Goal: Information Seeking & Learning: Learn about a topic

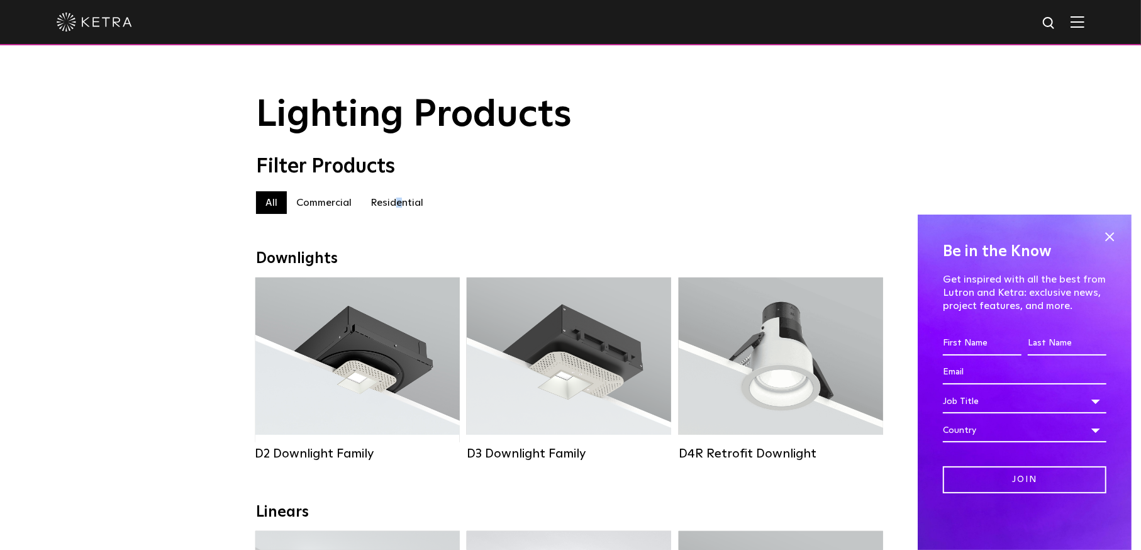
click at [396, 208] on label "Residential" at bounding box center [397, 202] width 72 height 23
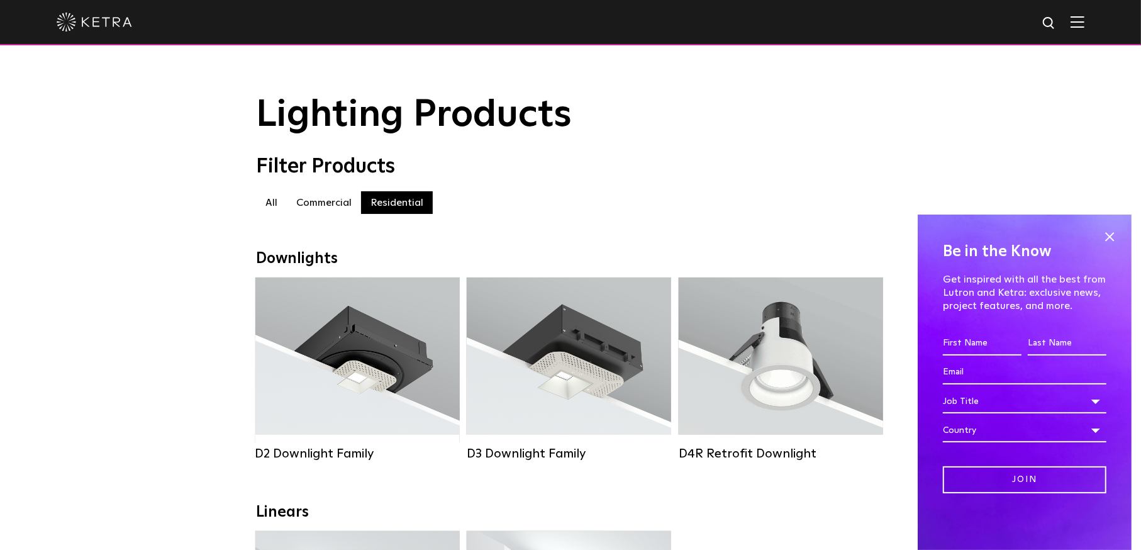
click at [428, 205] on label "Residential" at bounding box center [397, 202] width 72 height 23
click at [393, 205] on label "Residential" at bounding box center [397, 202] width 72 height 23
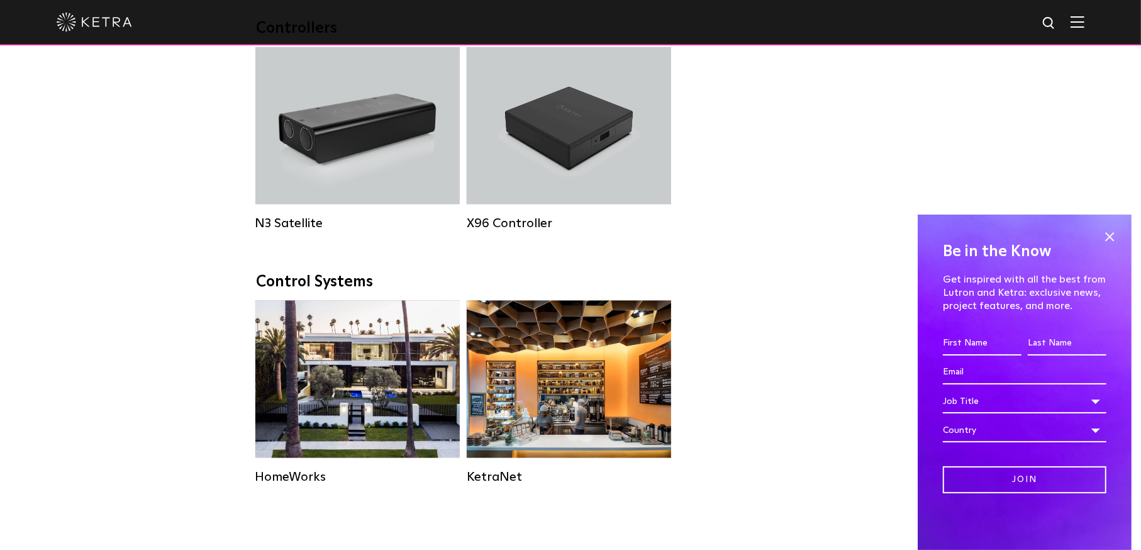
scroll to position [1698, 0]
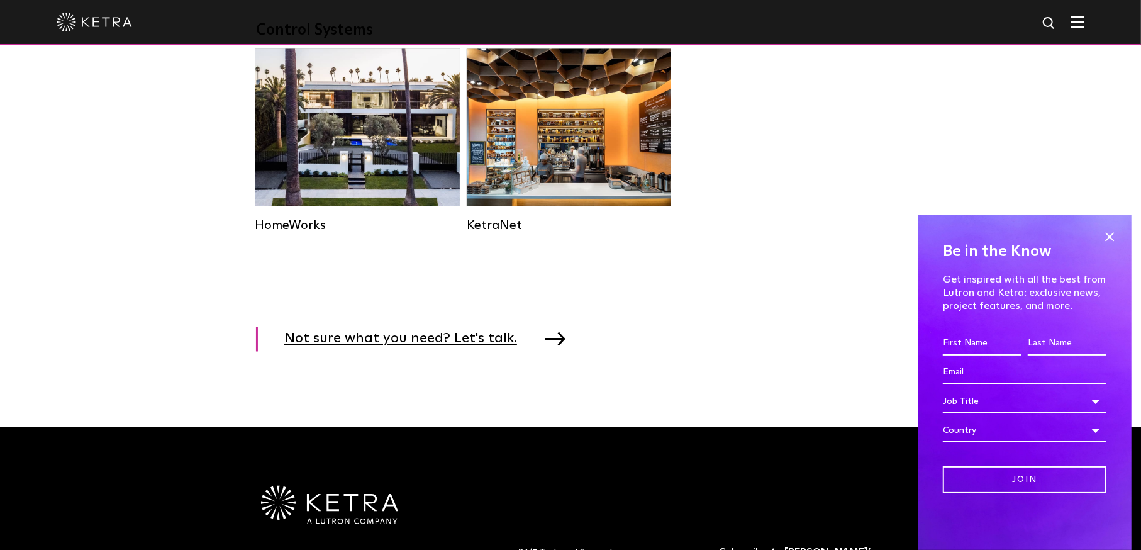
click at [545, 346] on img at bounding box center [555, 339] width 20 height 14
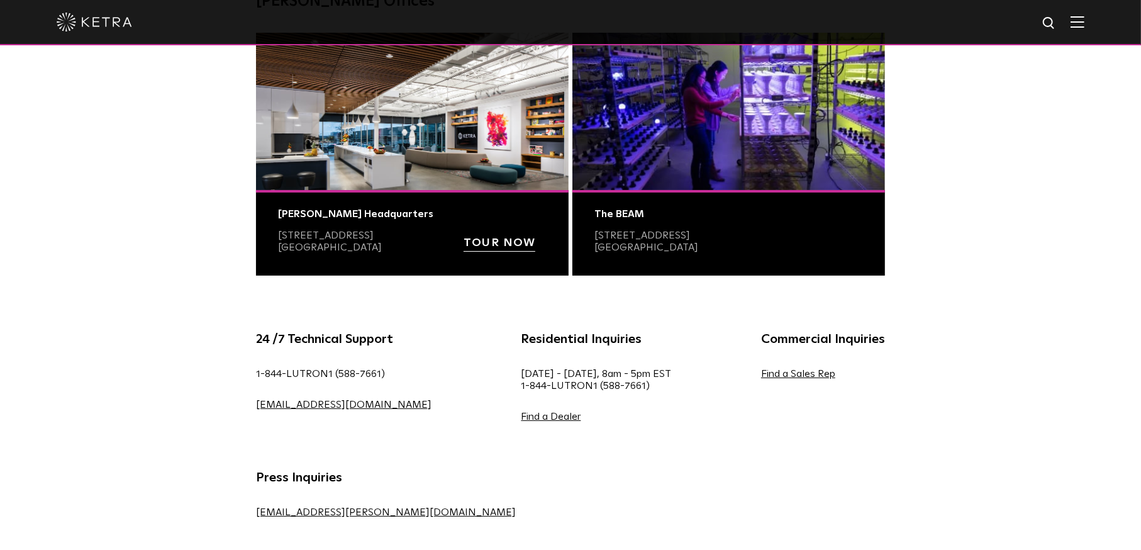
scroll to position [566, 0]
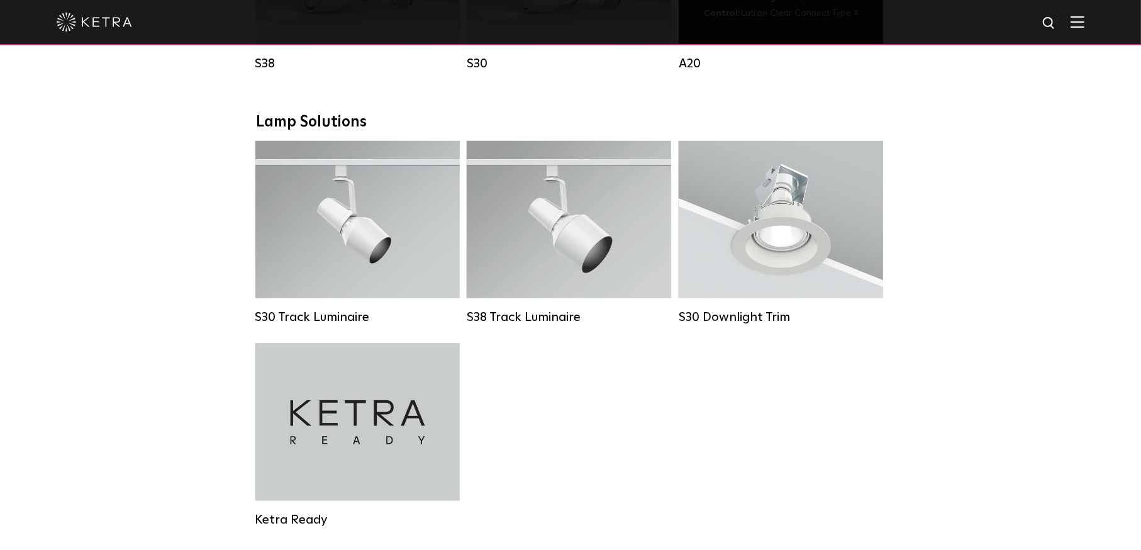
scroll to position [629, 0]
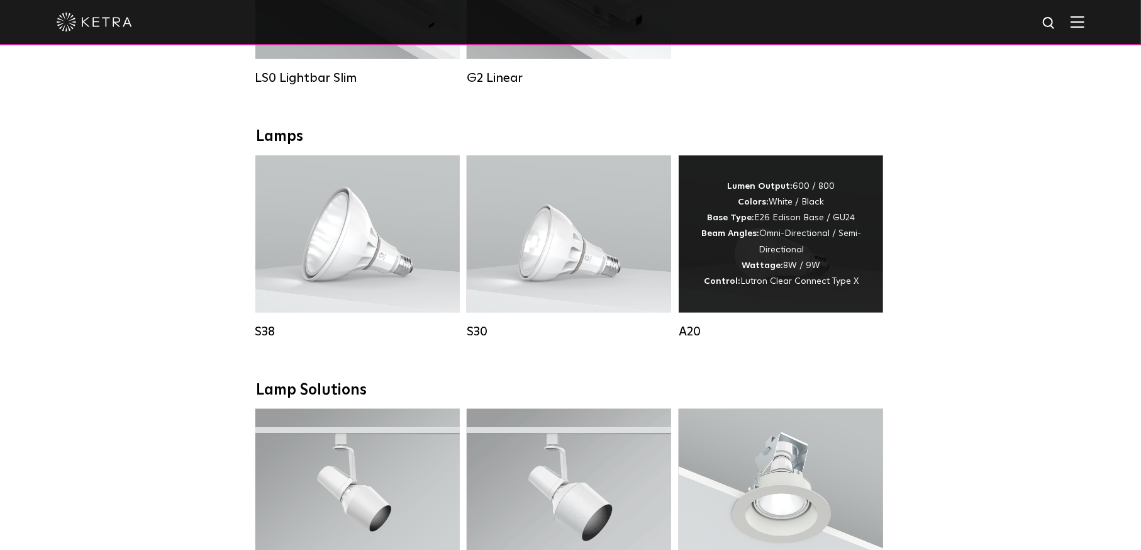
click at [797, 224] on div "Lumen Output: 600 / 800 Colors: White / Black Base Type: E26 Edison Base / GU24…" at bounding box center [780, 234] width 167 height 111
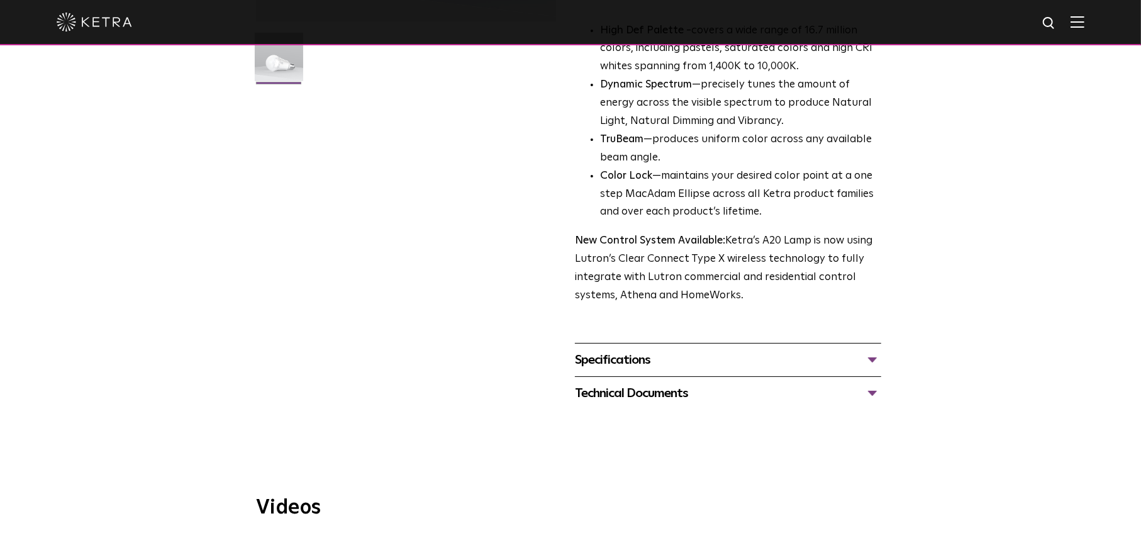
scroll to position [440, 0]
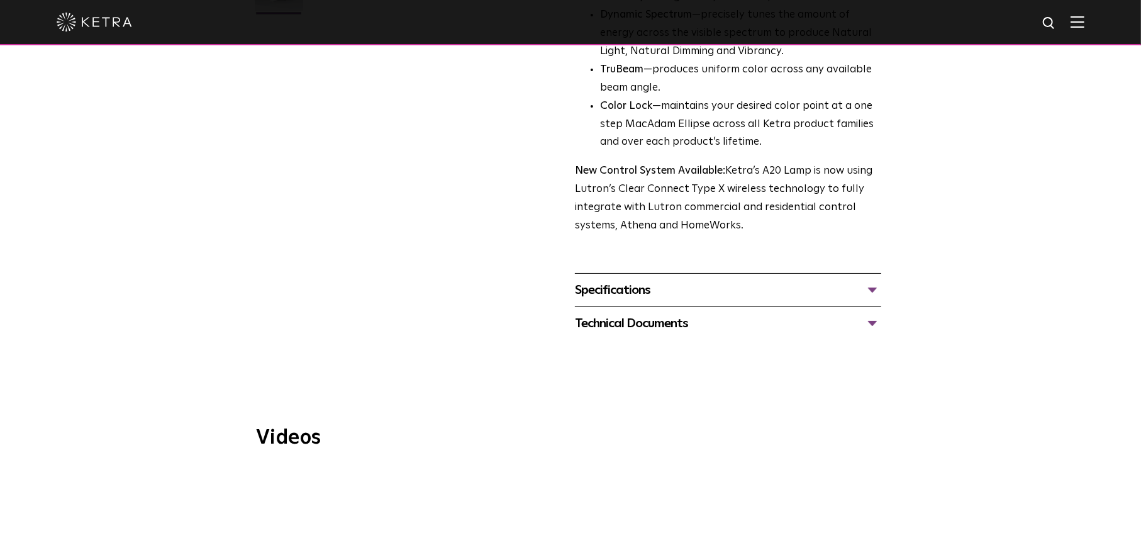
click at [859, 280] on div "Specifications" at bounding box center [728, 290] width 306 height 20
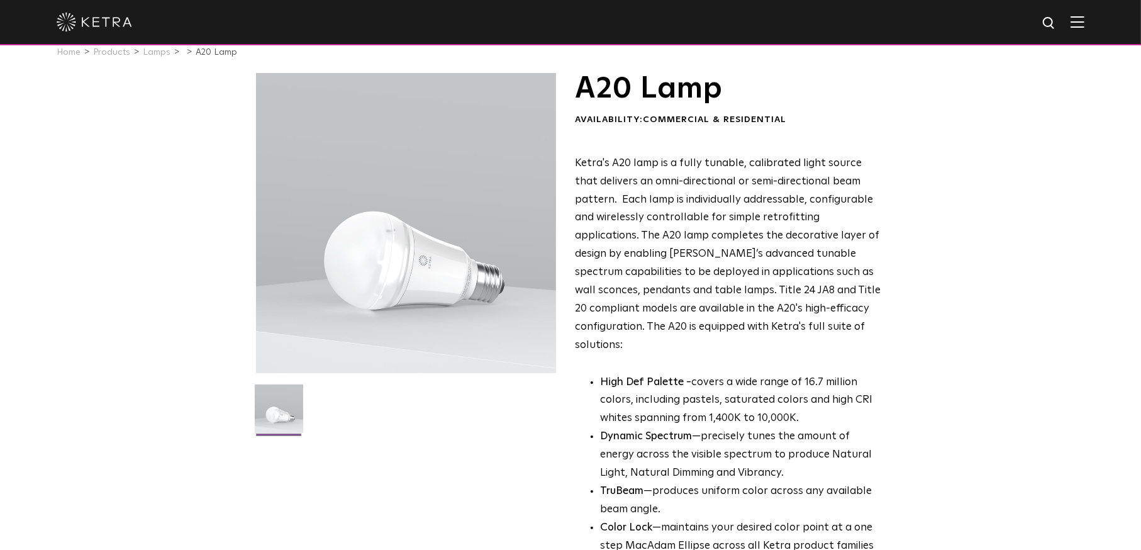
scroll to position [0, 0]
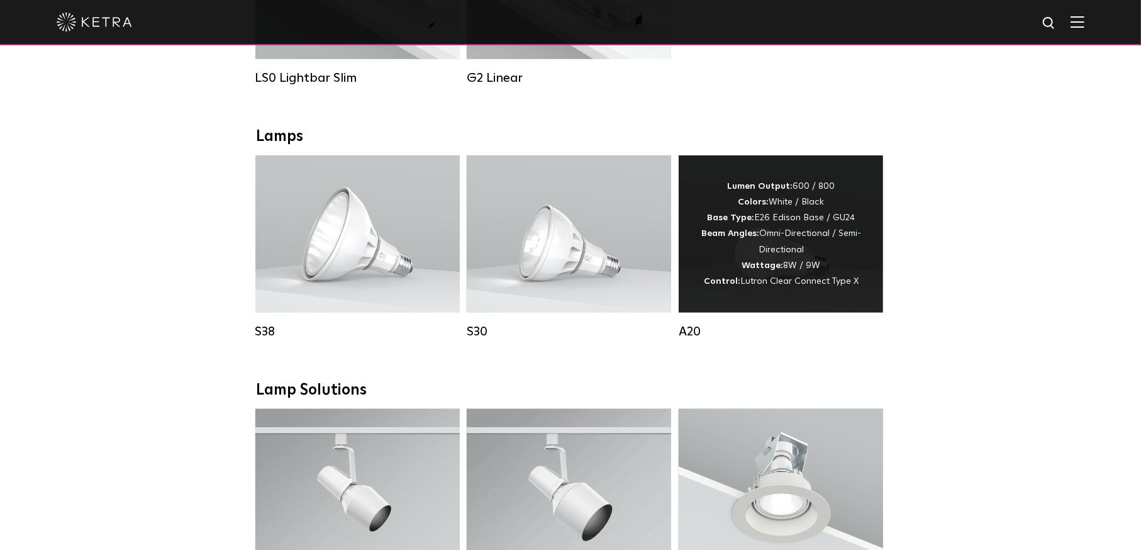
click at [830, 268] on div "Lumen Output: 600 / 800 Colors: White / Black Base Type: E26 Edison Base / GU24…" at bounding box center [780, 234] width 167 height 111
